Goal: Transaction & Acquisition: Download file/media

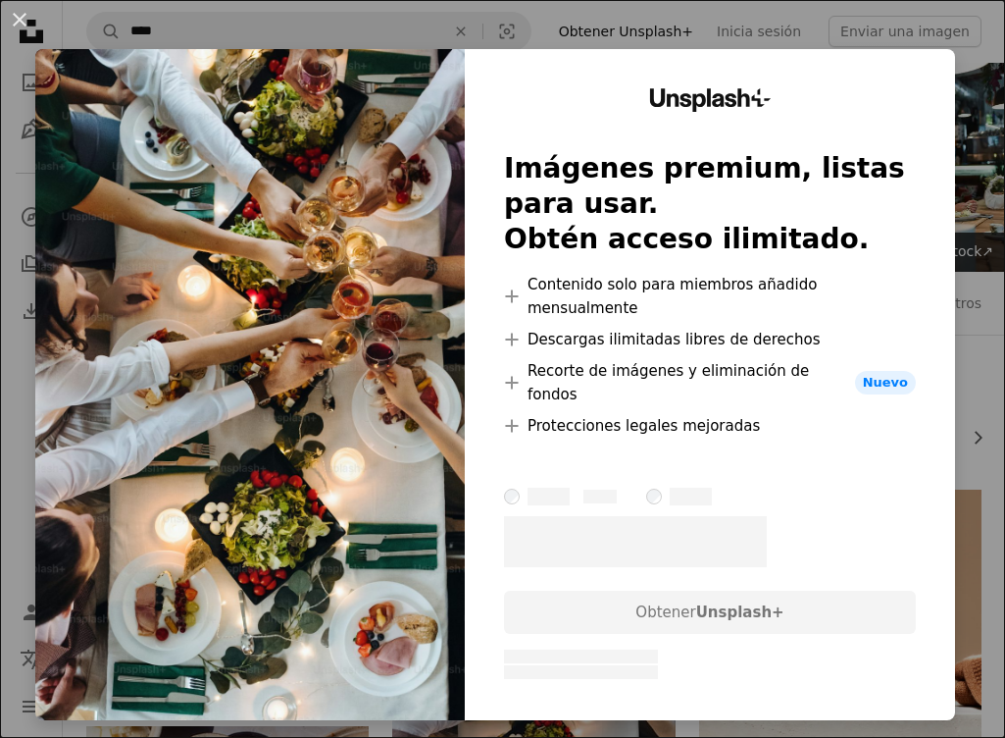
scroll to position [337, 0]
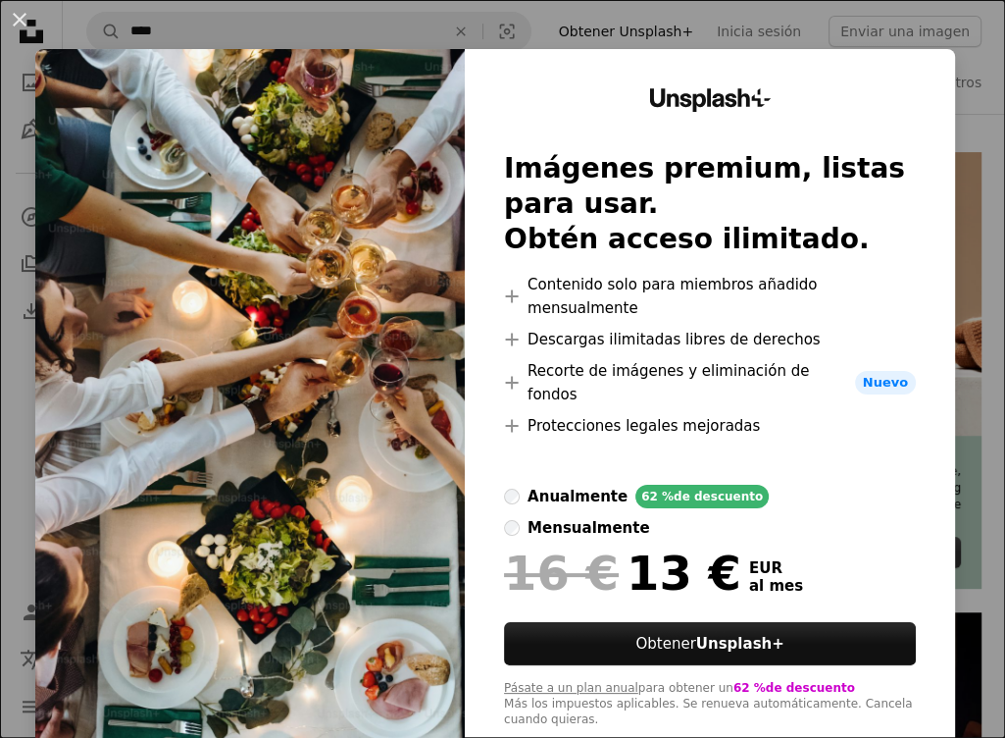
click at [577, 22] on div "An X shape Unsplash+ Imágenes premium, listas para usar. Obtén acceso ilimitado…" at bounding box center [502, 369] width 1005 height 738
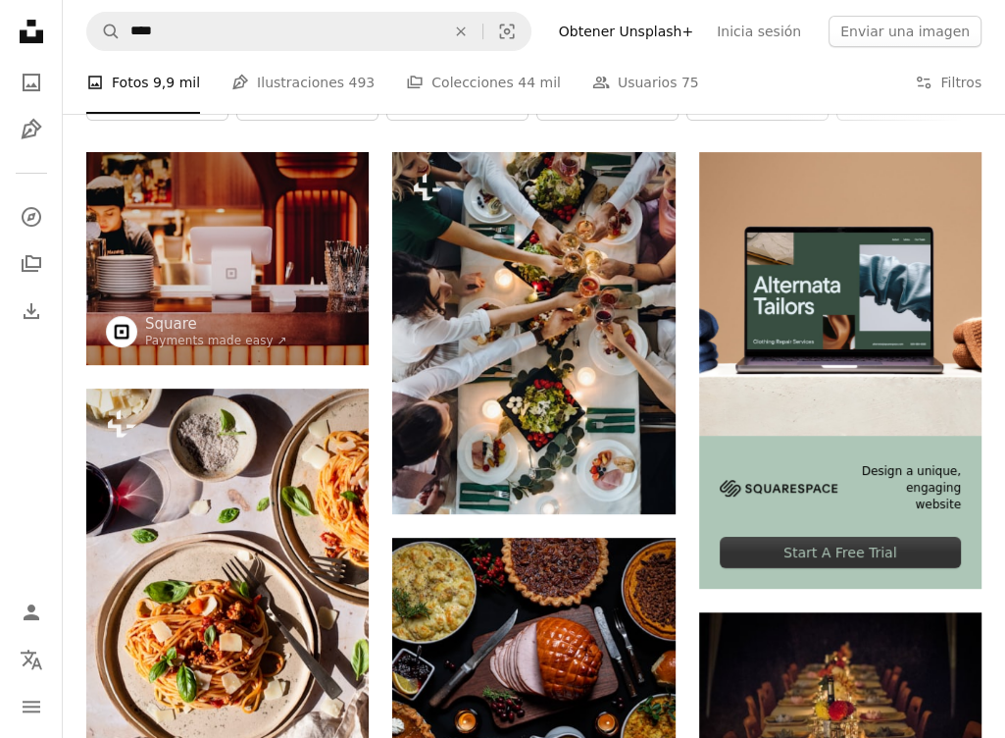
scroll to position [337, 0]
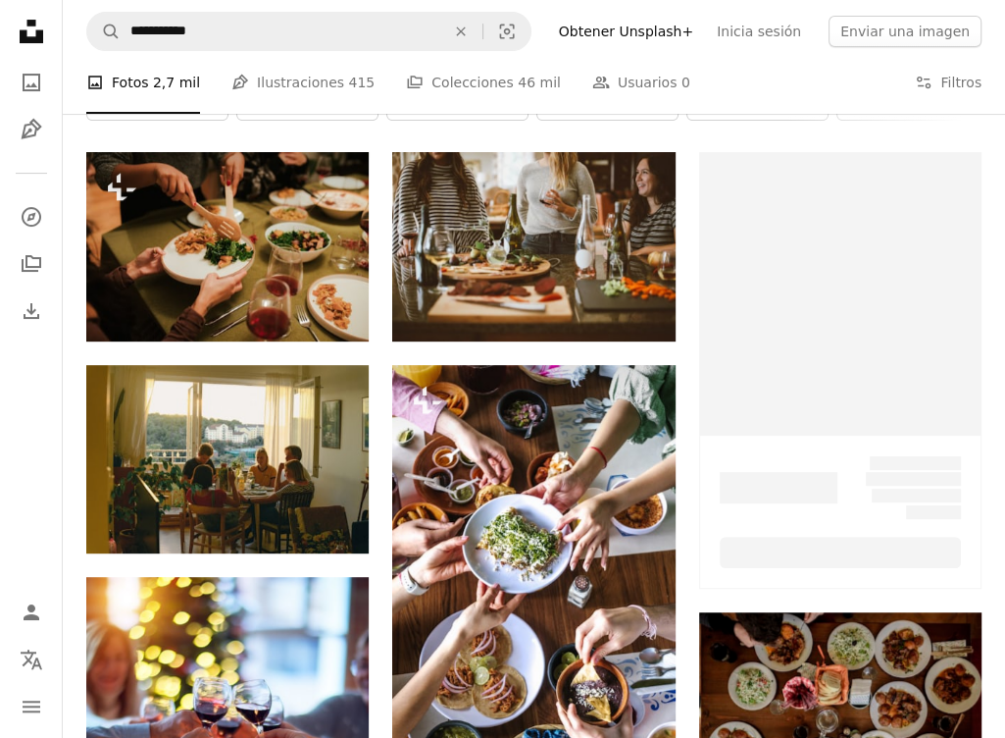
scroll to position [94, 0]
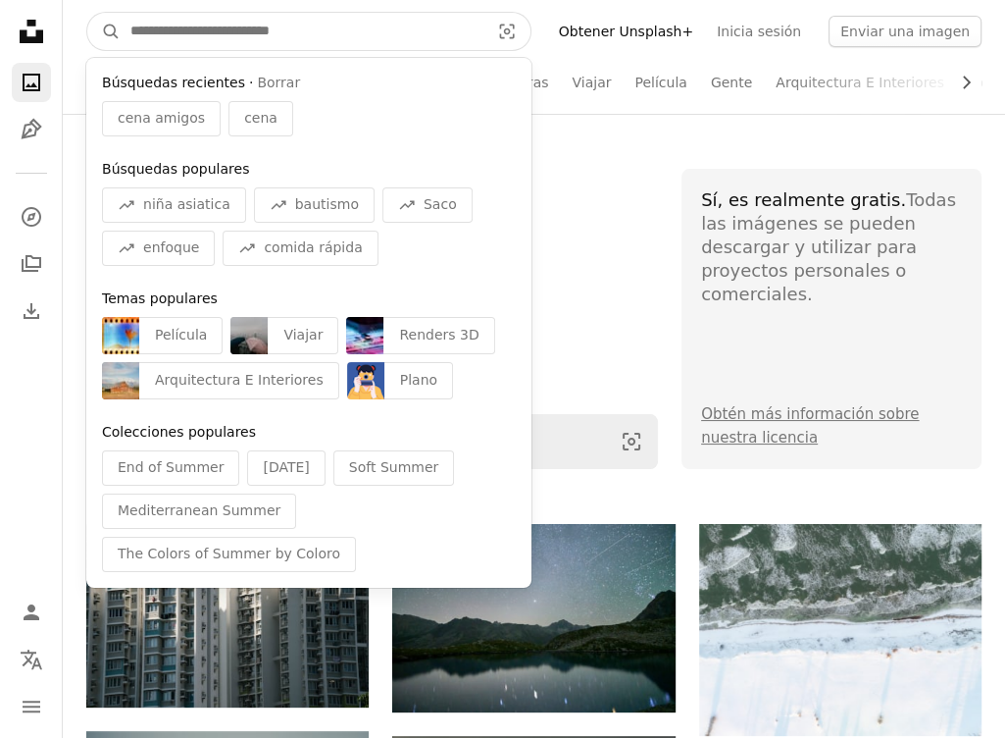
click at [263, 36] on input "Encuentra imágenes en todo el sitio" at bounding box center [302, 31] width 363 height 37
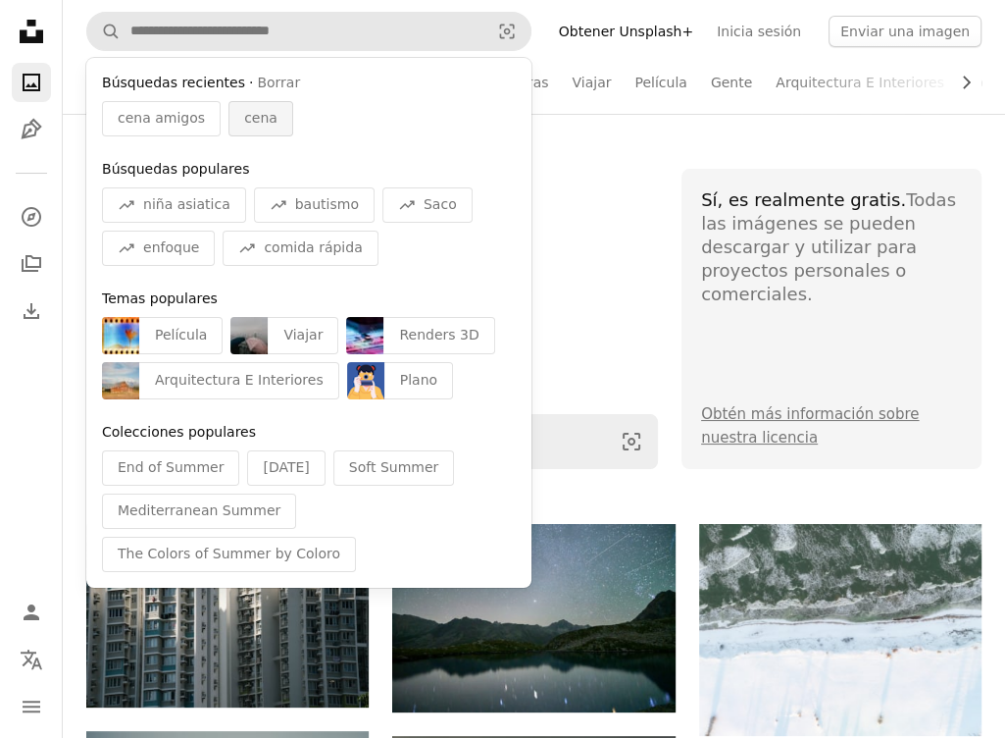
click at [244, 119] on span "cena" at bounding box center [260, 119] width 33 height 20
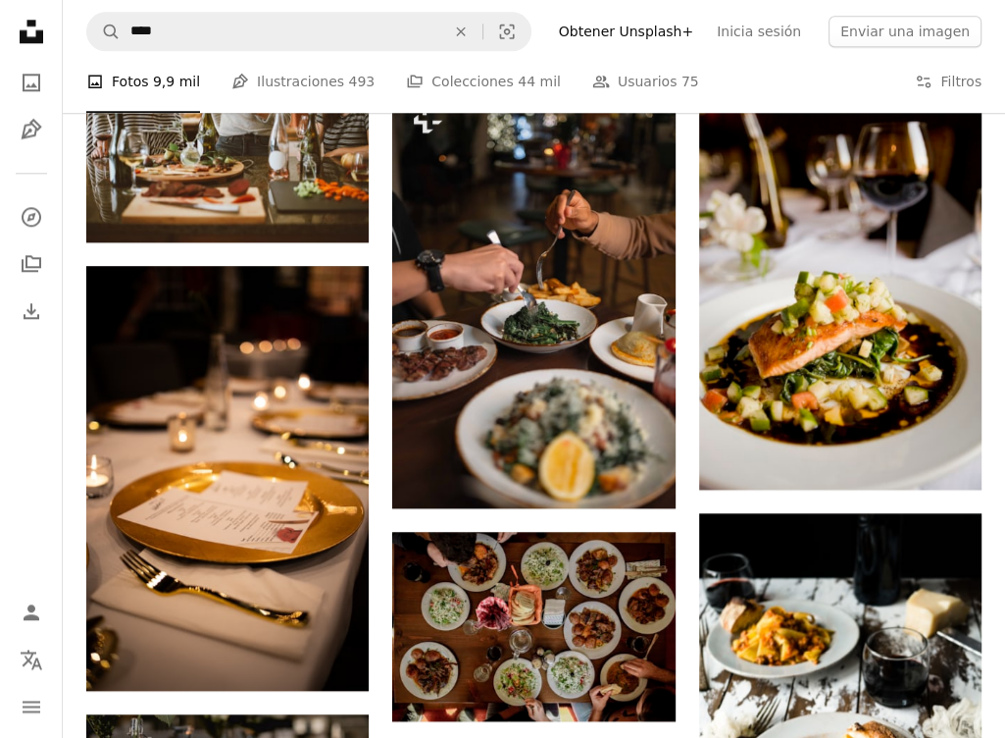
scroll to position [912, 0]
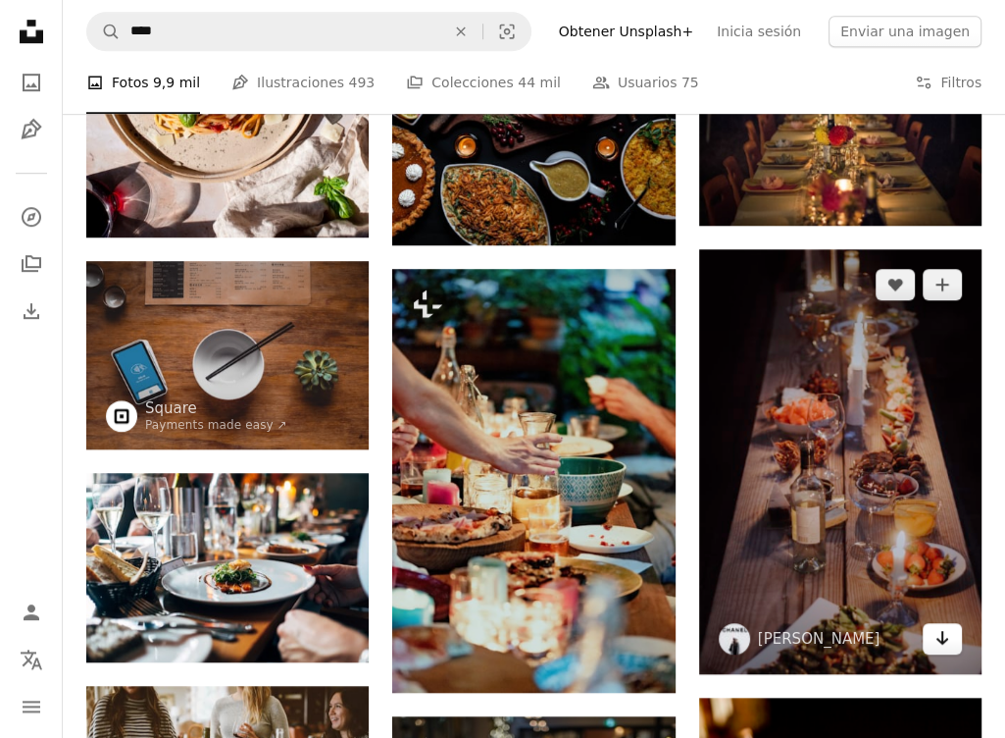
click at [955, 639] on link "Arrow pointing down" at bounding box center [942, 638] width 39 height 31
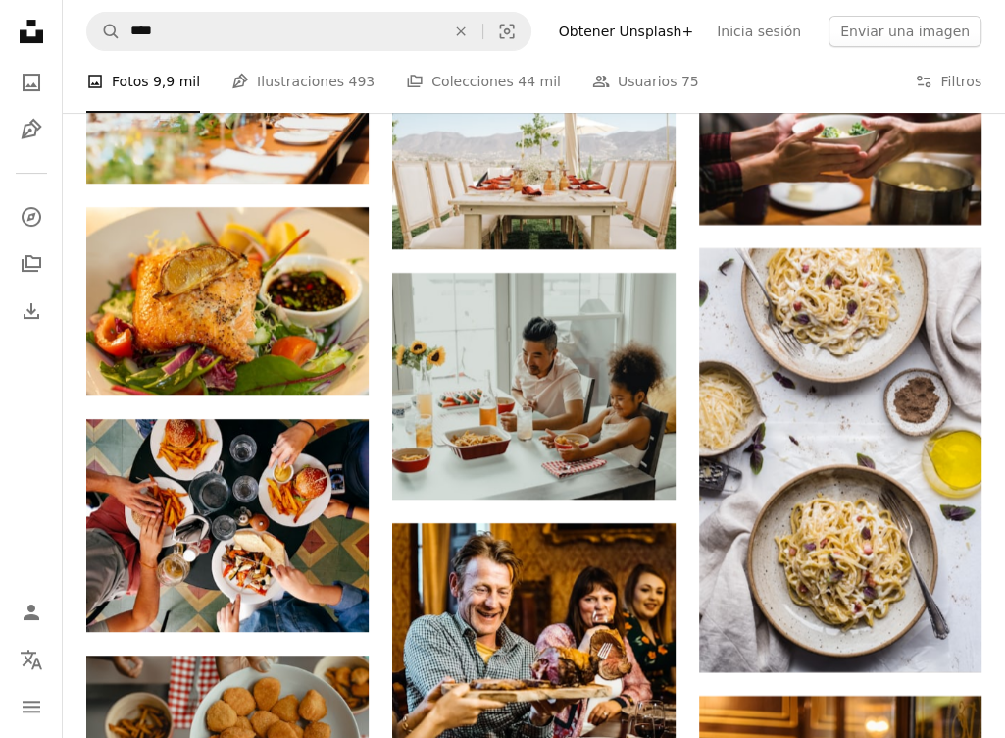
scroll to position [9828, 0]
